Goal: Book appointment/travel/reservation

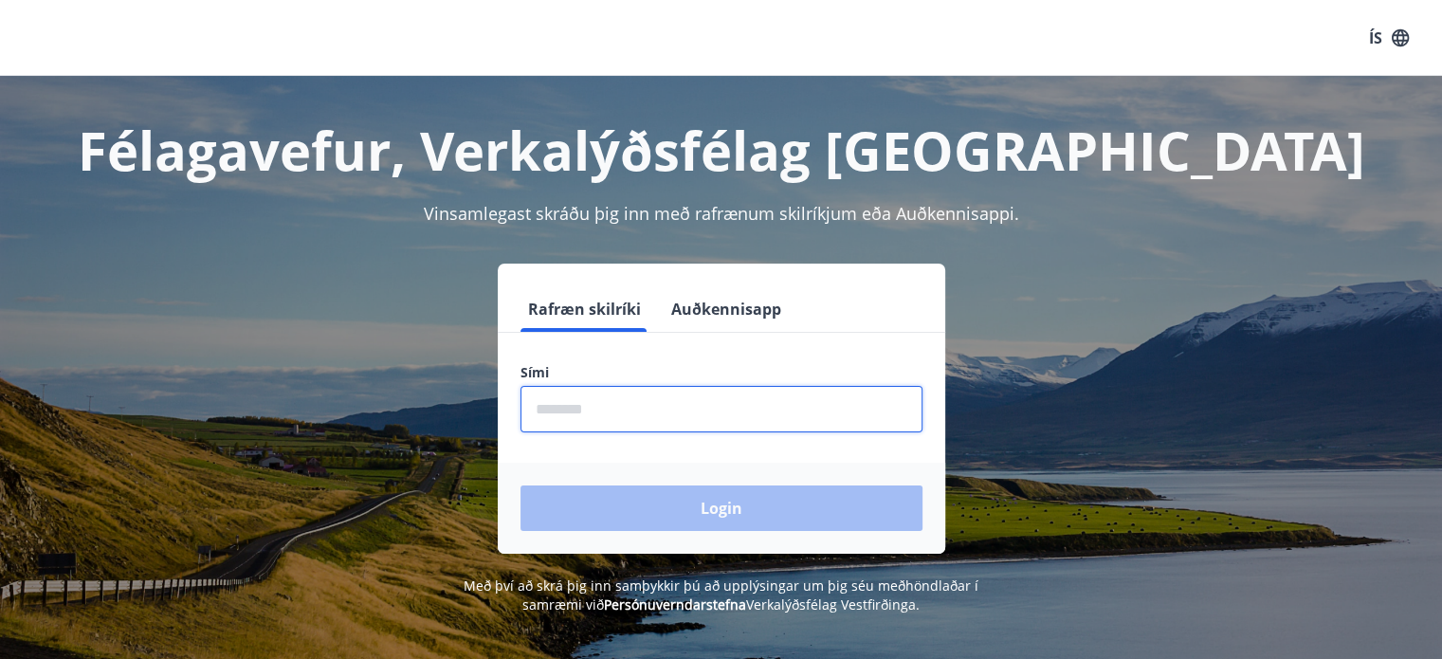
click at [594, 394] on input "phone" at bounding box center [722, 409] width 402 height 46
type input "********"
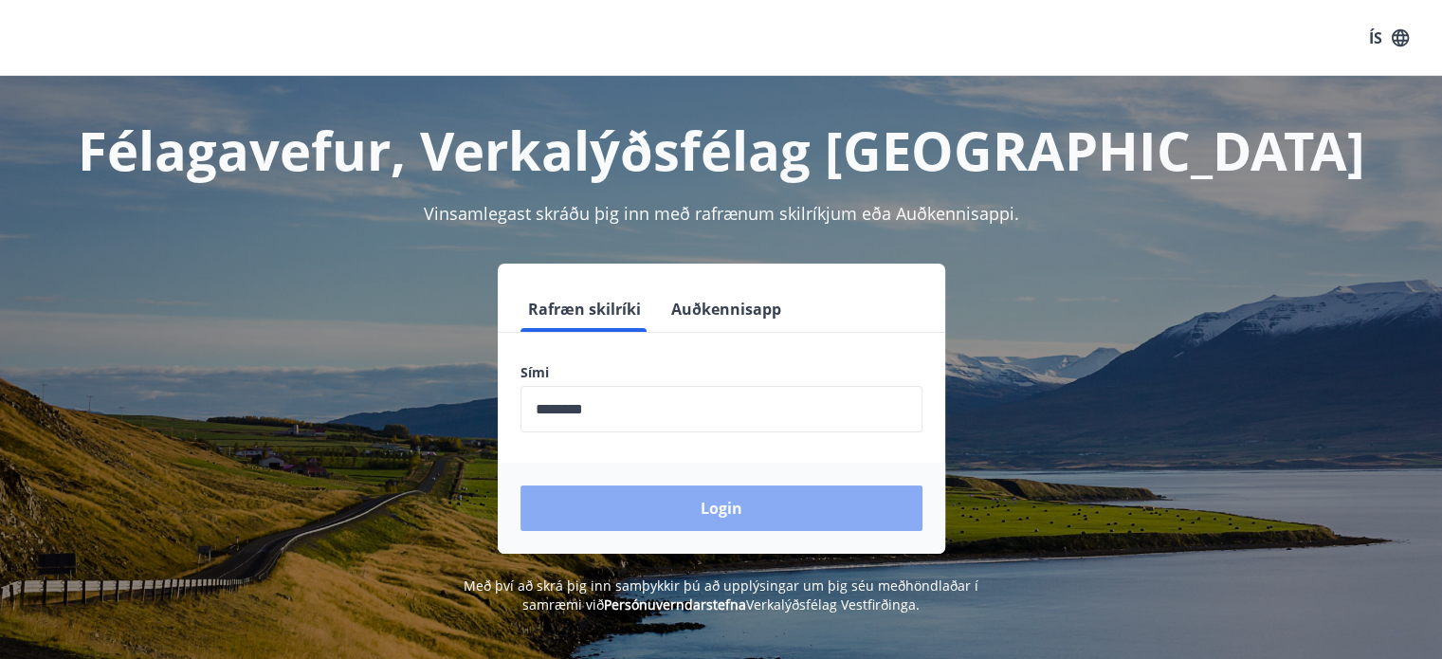
click at [692, 511] on button "Login" at bounding box center [722, 508] width 402 height 46
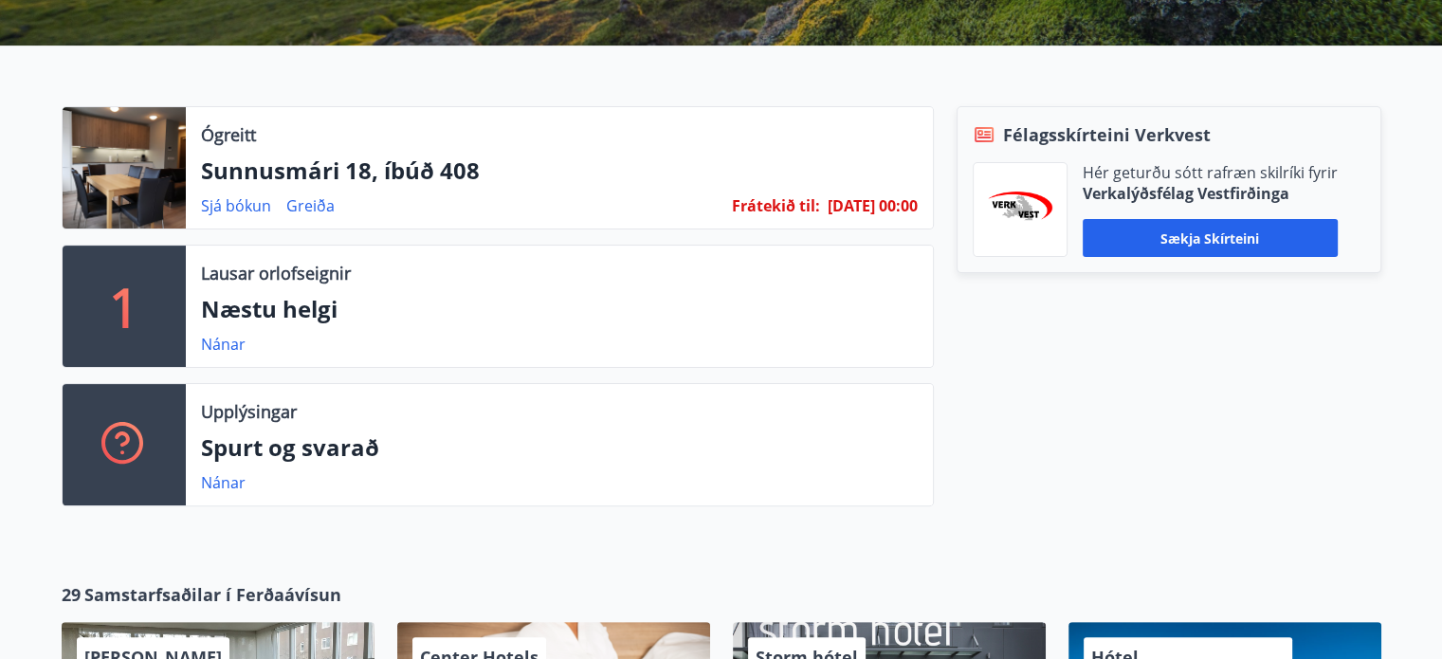
scroll to position [475, 0]
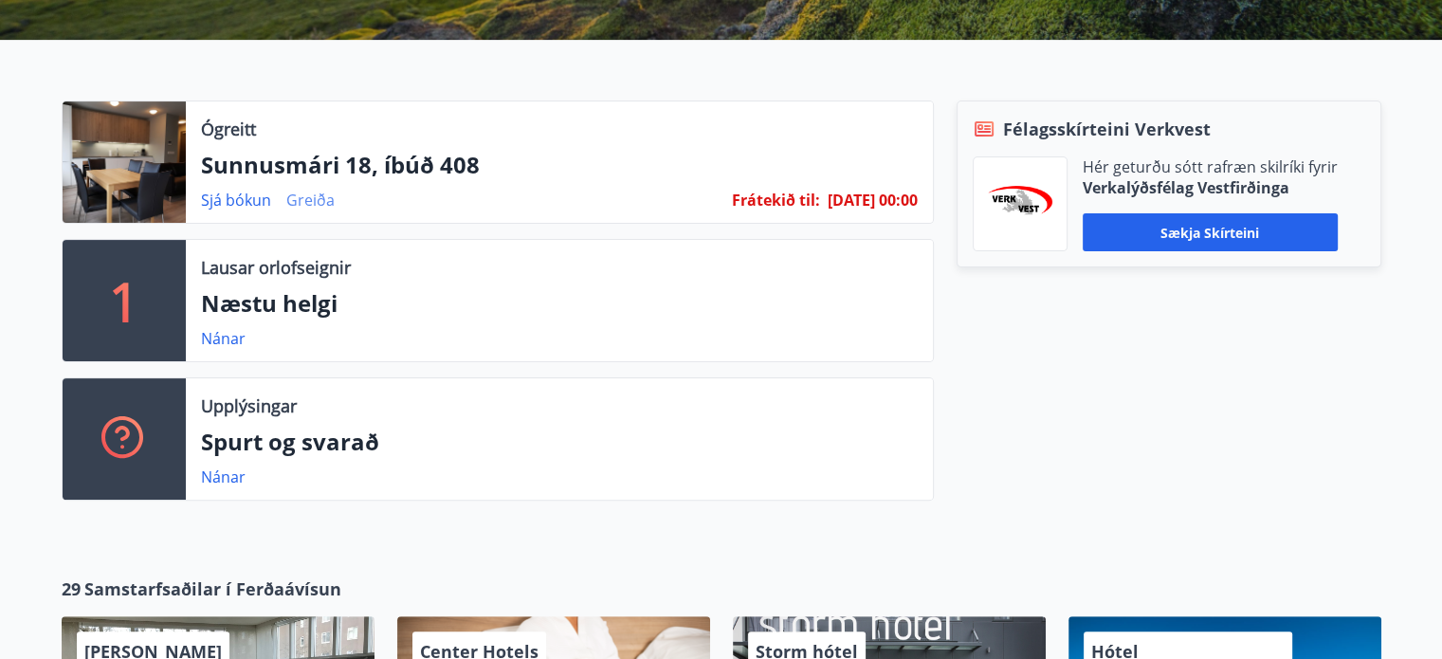
click at [311, 200] on link "Greiða" at bounding box center [310, 200] width 48 height 21
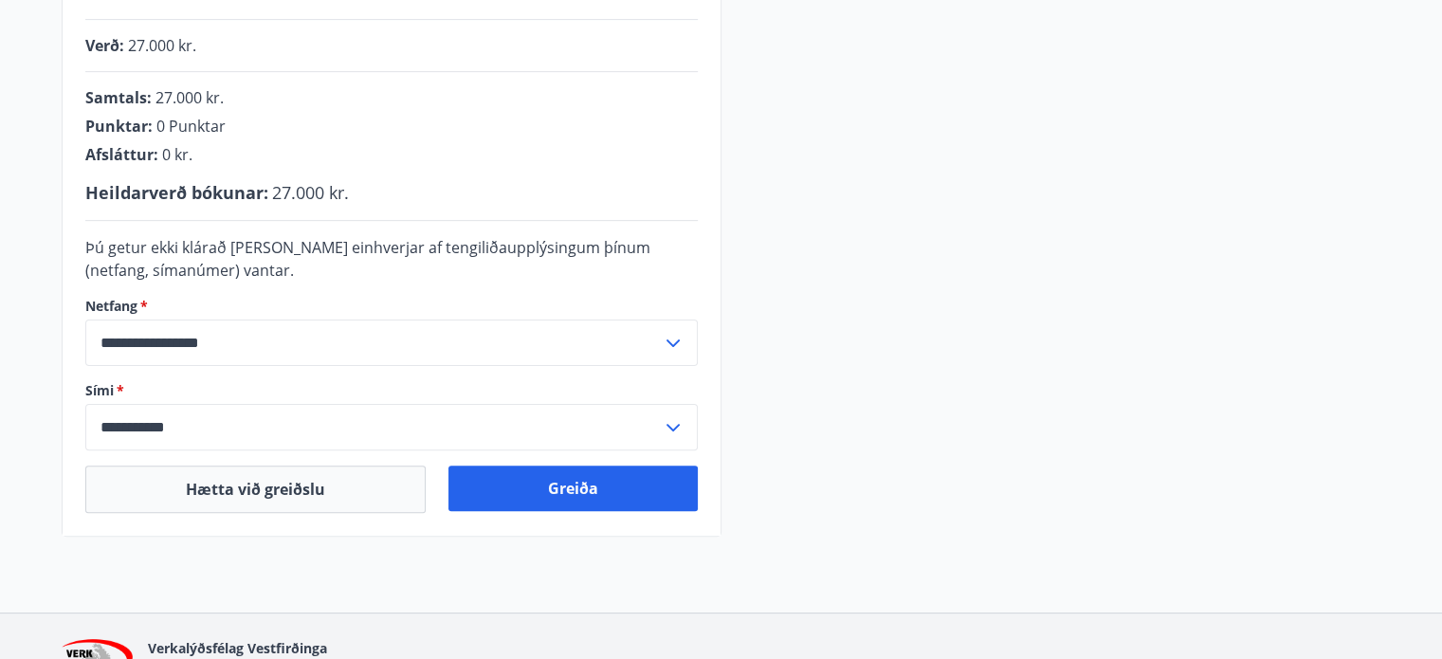
scroll to position [479, 0]
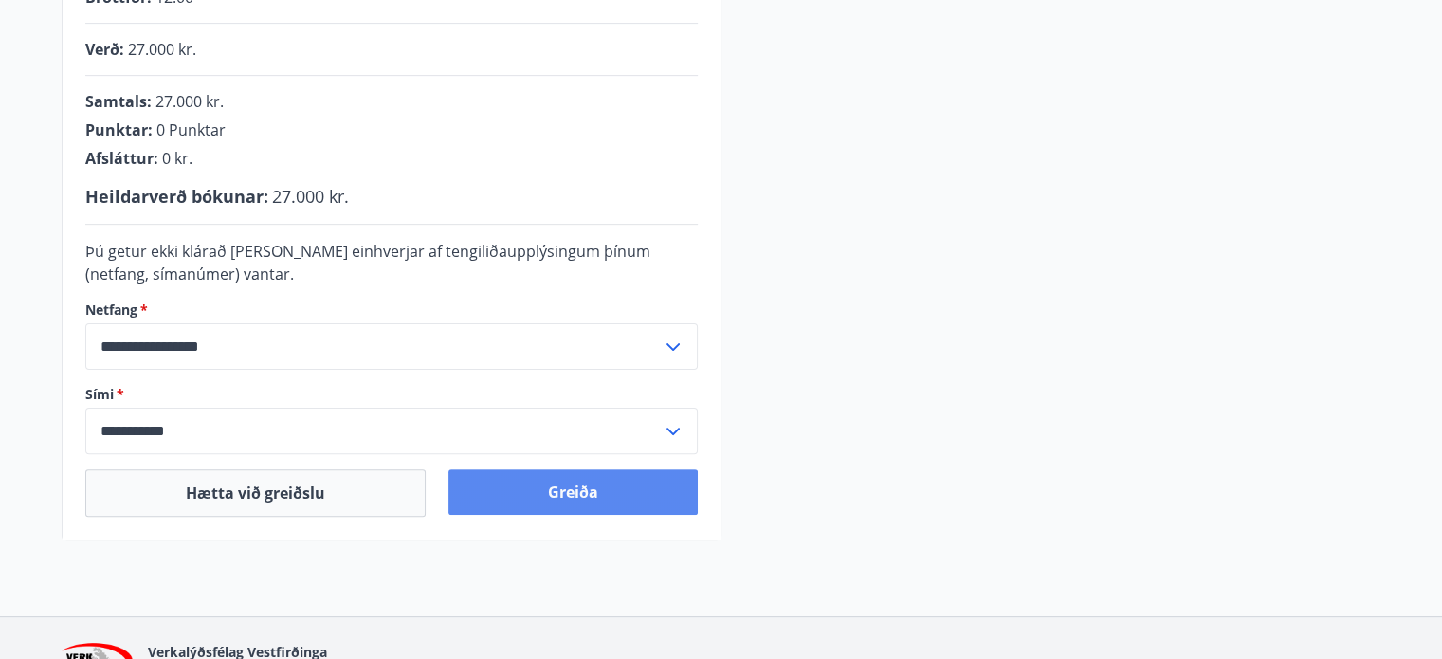
click at [586, 484] on button "Greiða" at bounding box center [572, 492] width 249 height 46
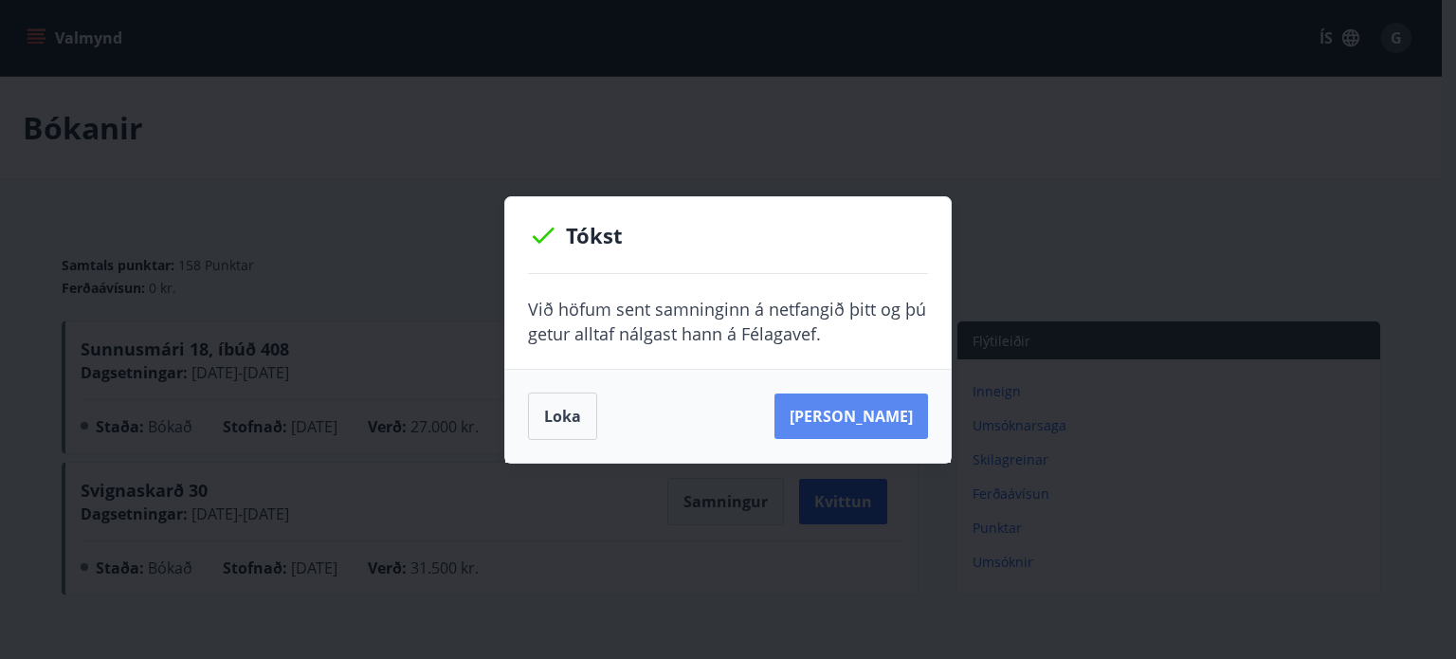
click at [850, 426] on button "Sjá samning" at bounding box center [852, 416] width 154 height 46
